Goal: Information Seeking & Learning: Learn about a topic

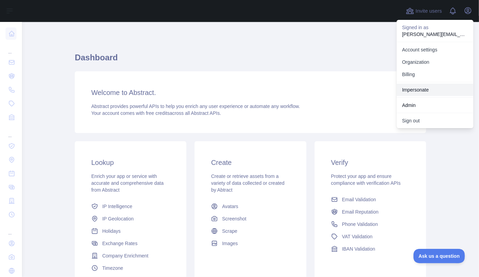
click at [422, 87] on link "Impersonate" at bounding box center [434, 90] width 77 height 12
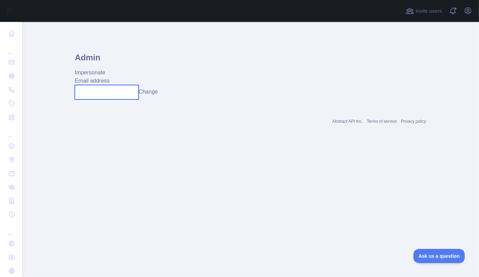
click at [100, 96] on input "text" at bounding box center [107, 92] width 64 height 14
paste input "**********"
type input "**********"
click at [157, 92] on button "Change" at bounding box center [148, 92] width 19 height 8
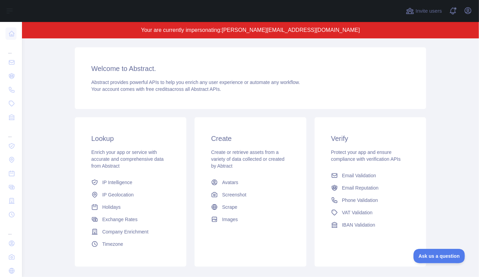
scroll to position [112, 0]
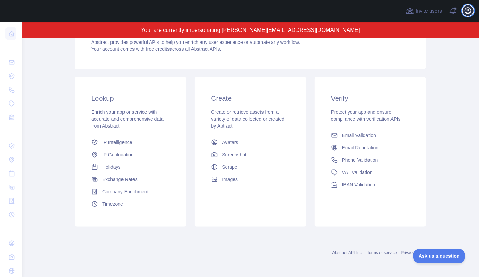
click at [466, 11] on icon "button" at bounding box center [468, 11] width 8 height 8
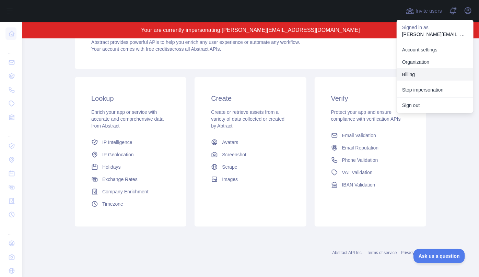
click at [426, 72] on button "Billing" at bounding box center [434, 74] width 77 height 12
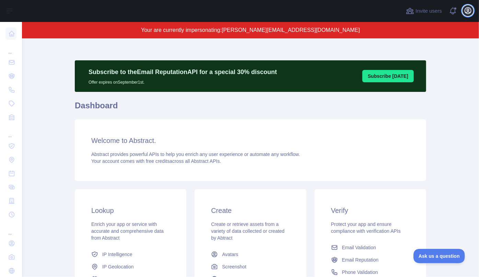
click at [467, 12] on icon "button" at bounding box center [468, 11] width 6 height 6
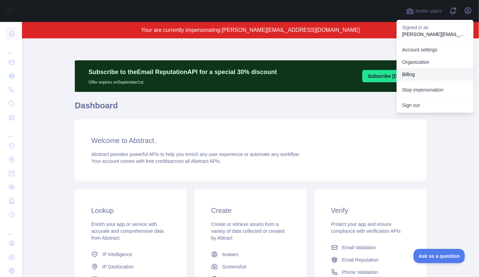
click at [421, 74] on button "Billing" at bounding box center [434, 74] width 77 height 12
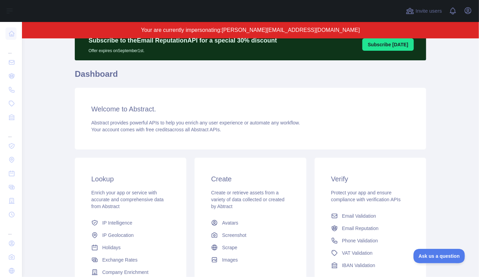
scroll to position [62, 0]
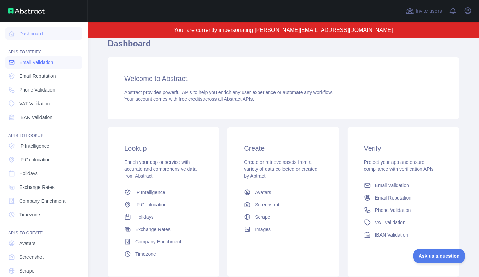
click at [26, 63] on span "Email Validation" at bounding box center [36, 62] width 34 height 7
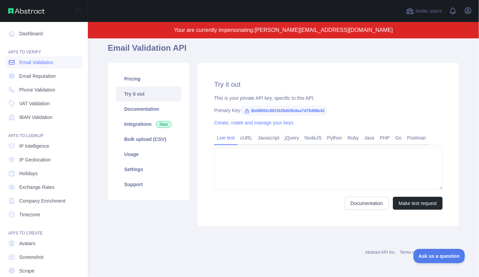
type textarea "**********"
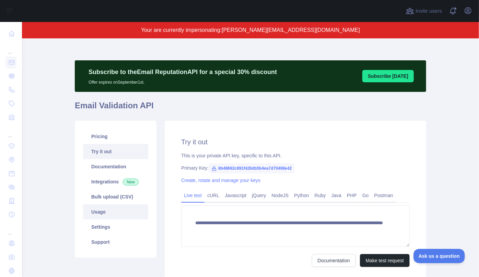
click at [103, 213] on link "Usage" at bounding box center [115, 211] width 65 height 15
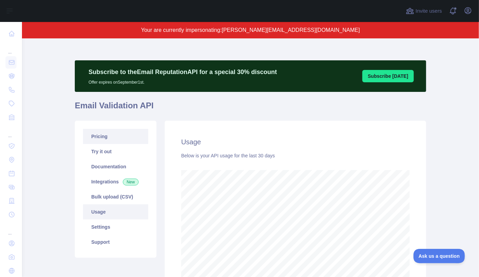
click at [98, 141] on link "Pricing" at bounding box center [115, 136] width 65 height 15
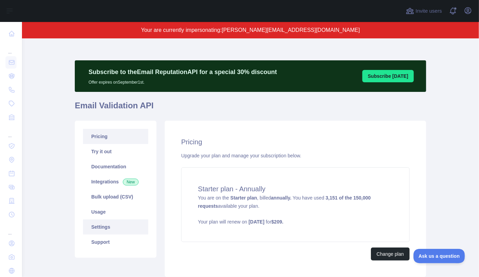
click at [98, 228] on link "Settings" at bounding box center [115, 226] width 65 height 15
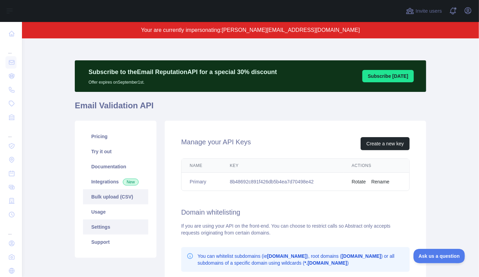
click at [114, 196] on link "Bulk upload (CSV)" at bounding box center [115, 196] width 65 height 15
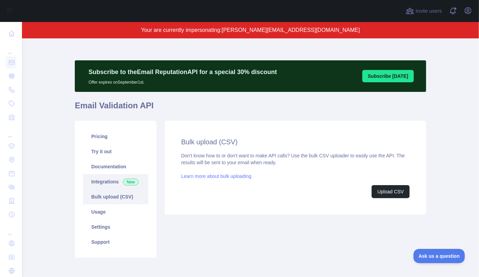
click at [108, 179] on link "Integrations New" at bounding box center [115, 181] width 65 height 15
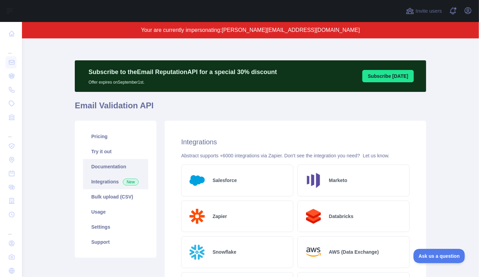
click at [107, 163] on link "Documentation" at bounding box center [115, 166] width 65 height 15
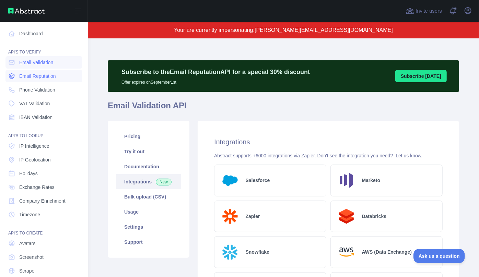
click at [35, 78] on span "Email Reputation" at bounding box center [37, 76] width 37 height 7
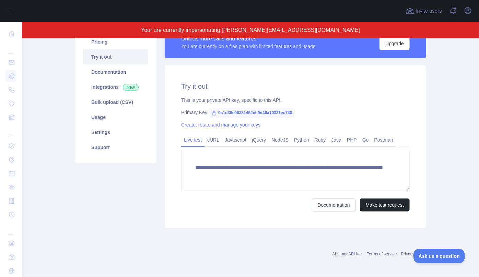
scroll to position [95, 0]
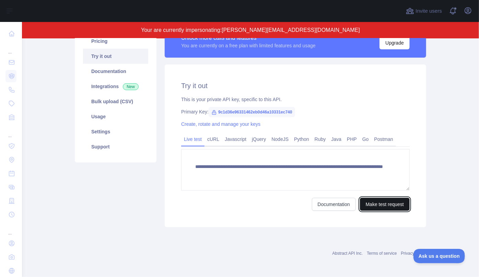
click at [388, 204] on button "Make test request" at bounding box center [385, 204] width 50 height 13
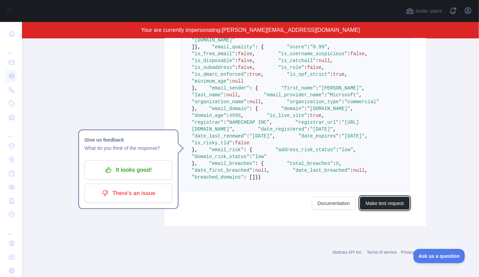
scroll to position [345, 0]
click at [128, 164] on p "It looks good!" at bounding box center [127, 170] width 77 height 12
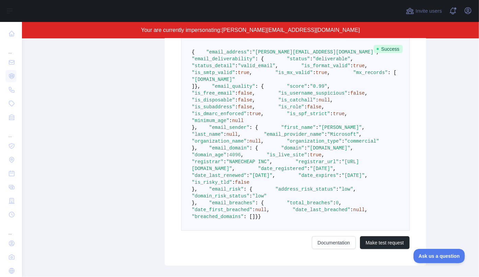
scroll to position [251, 0]
drag, startPoint x: 213, startPoint y: 154, endPoint x: 270, endPoint y: 157, distance: 56.7
click at [278, 96] on span ""is_username_suspicious"" at bounding box center [312, 93] width 69 height 5
drag, startPoint x: 291, startPoint y: 155, endPoint x: 279, endPoint y: 155, distance: 11.7
click at [350, 96] on span "false" at bounding box center [357, 93] width 14 height 5
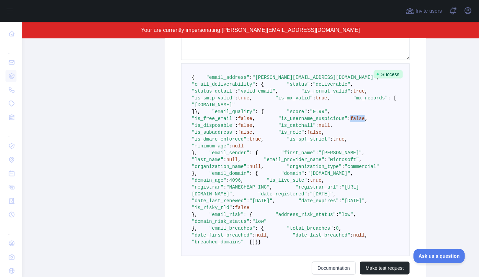
scroll to position [220, 0]
